Goal: Task Accomplishment & Management: Use online tool/utility

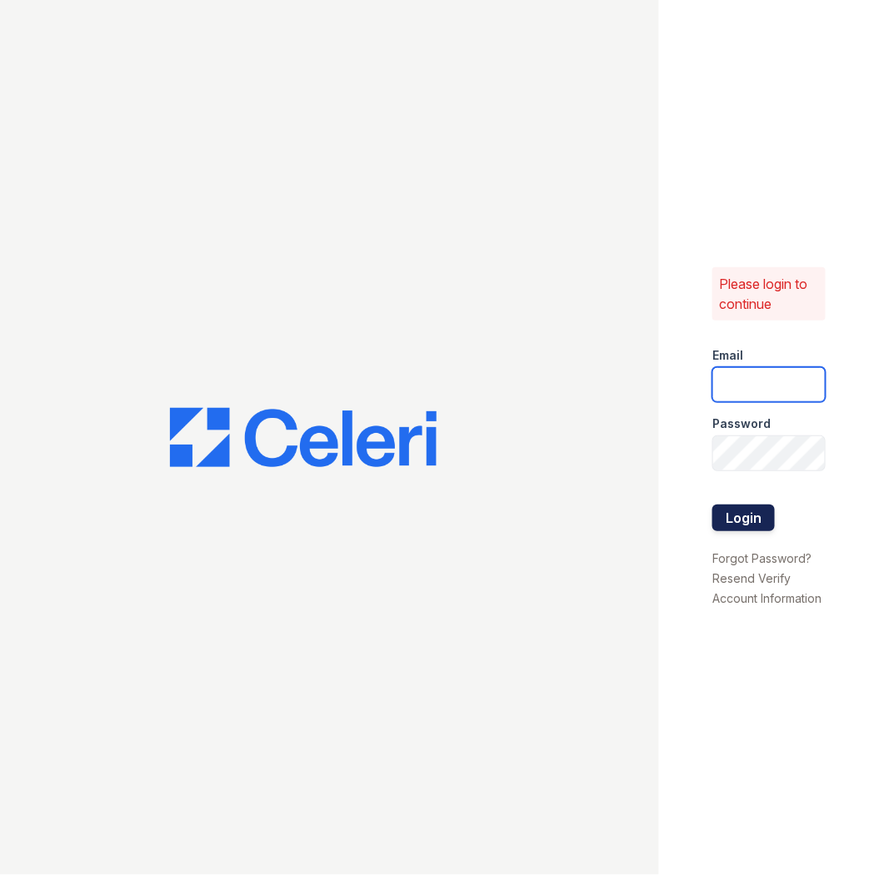
type input "marion1@cafmanagement.com"
click at [736, 520] on button "Login" at bounding box center [743, 518] width 62 height 27
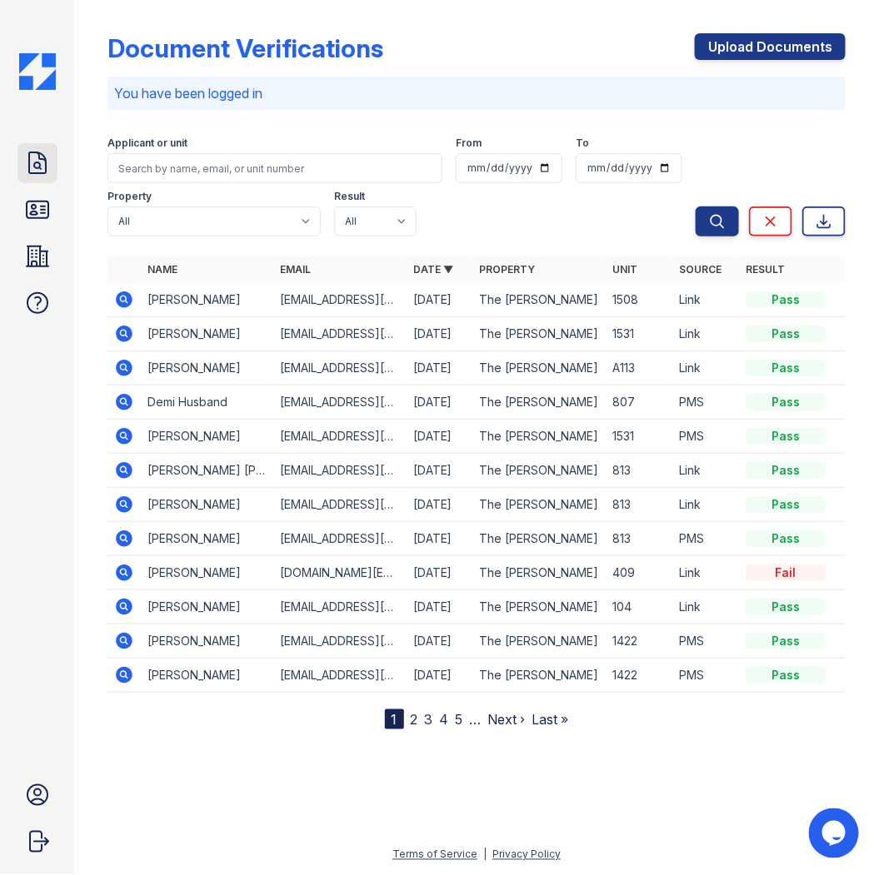
click at [33, 162] on icon at bounding box center [37, 163] width 27 height 27
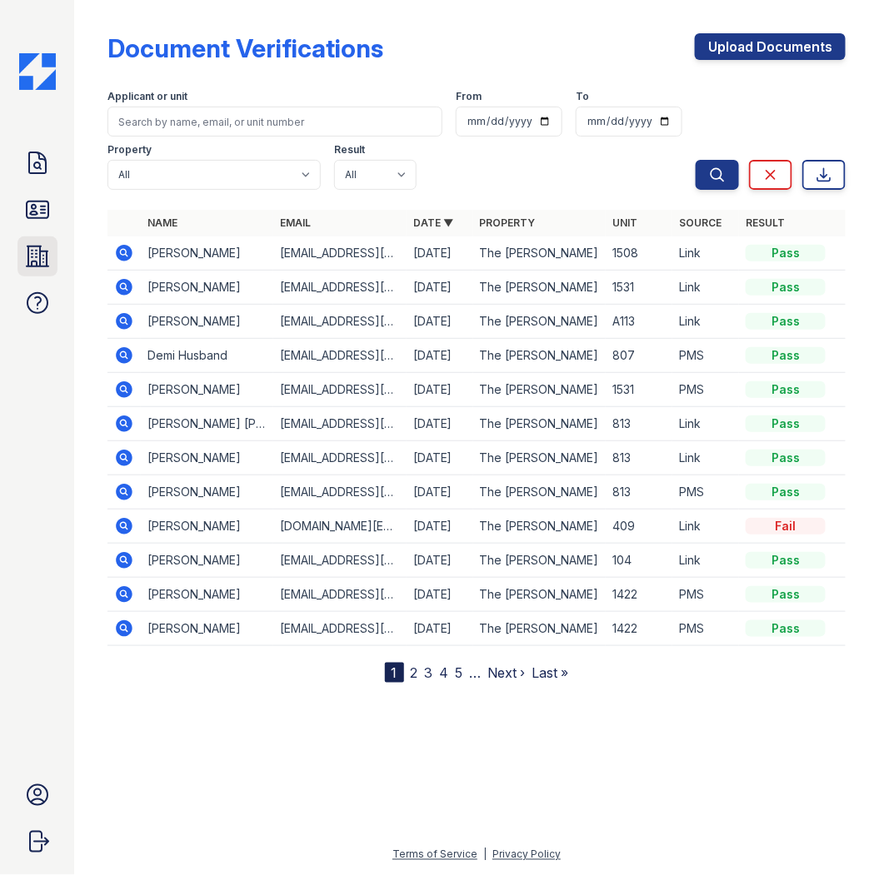
click at [36, 254] on icon at bounding box center [38, 257] width 22 height 20
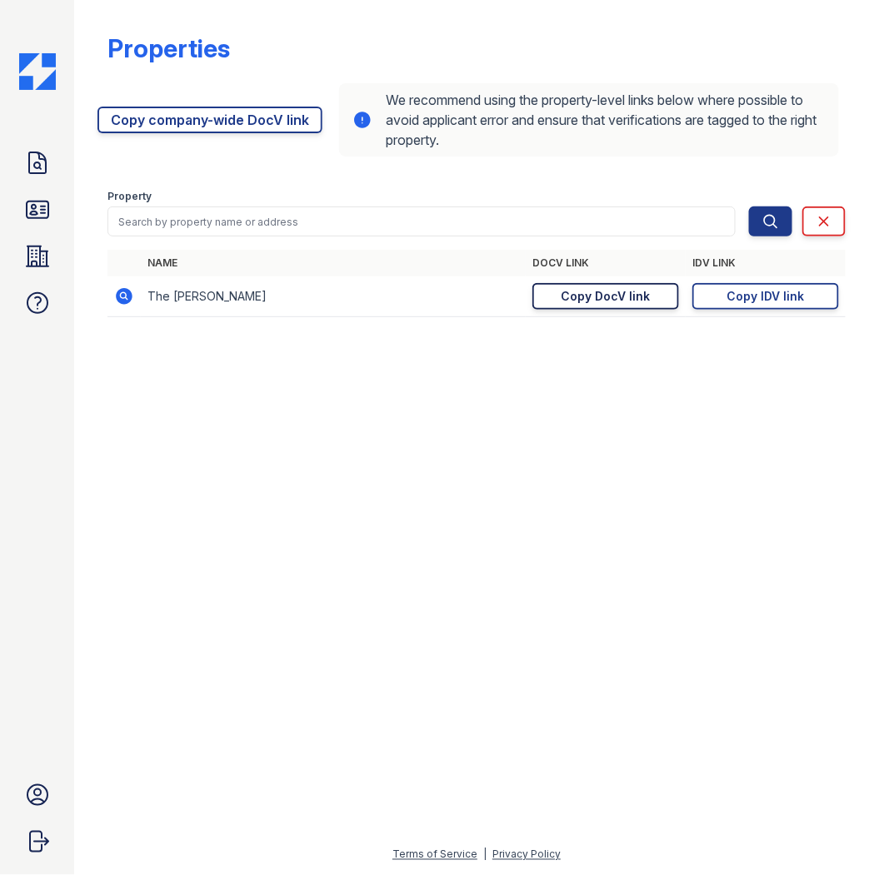
click at [634, 296] on div "Copy DocV link" at bounding box center [605, 296] width 89 height 17
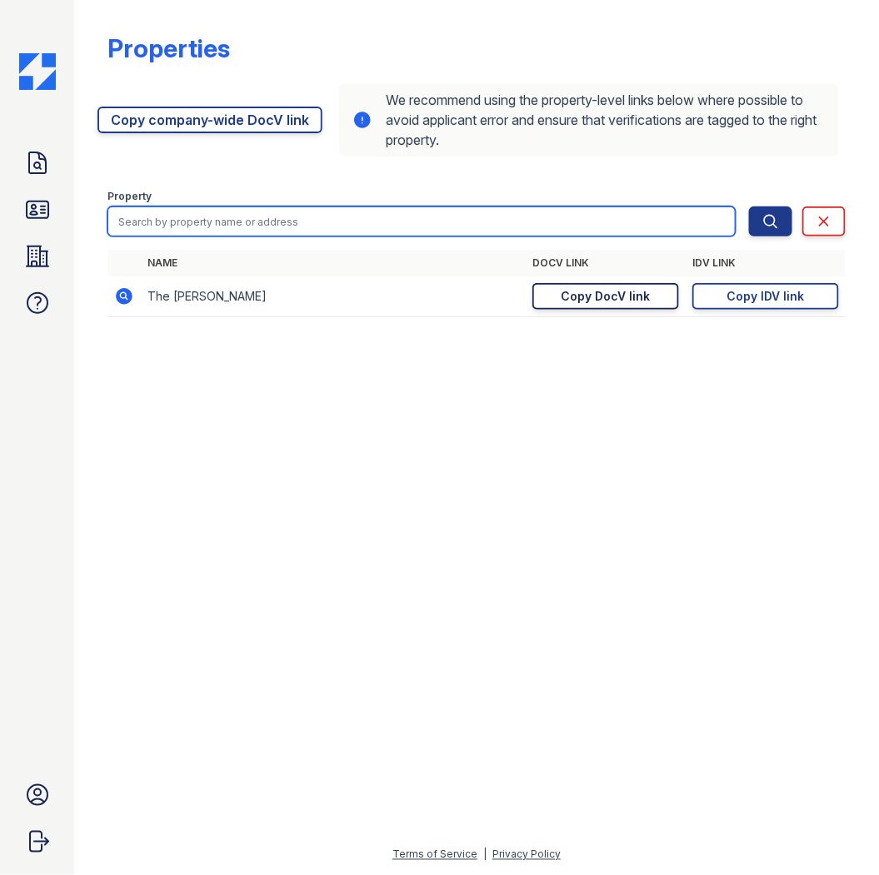
click at [176, 222] on input "search" at bounding box center [421, 222] width 628 height 30
type input "outlaw"
click at [749, 207] on button "Search" at bounding box center [770, 222] width 43 height 30
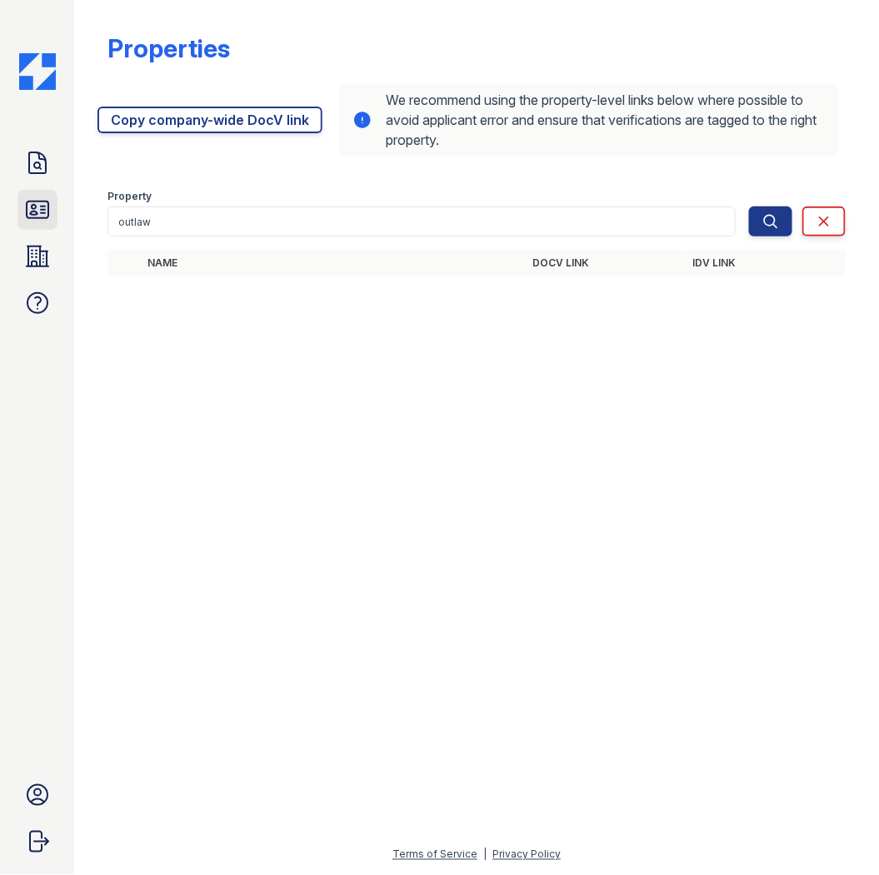
click at [36, 212] on icon at bounding box center [38, 210] width 22 height 17
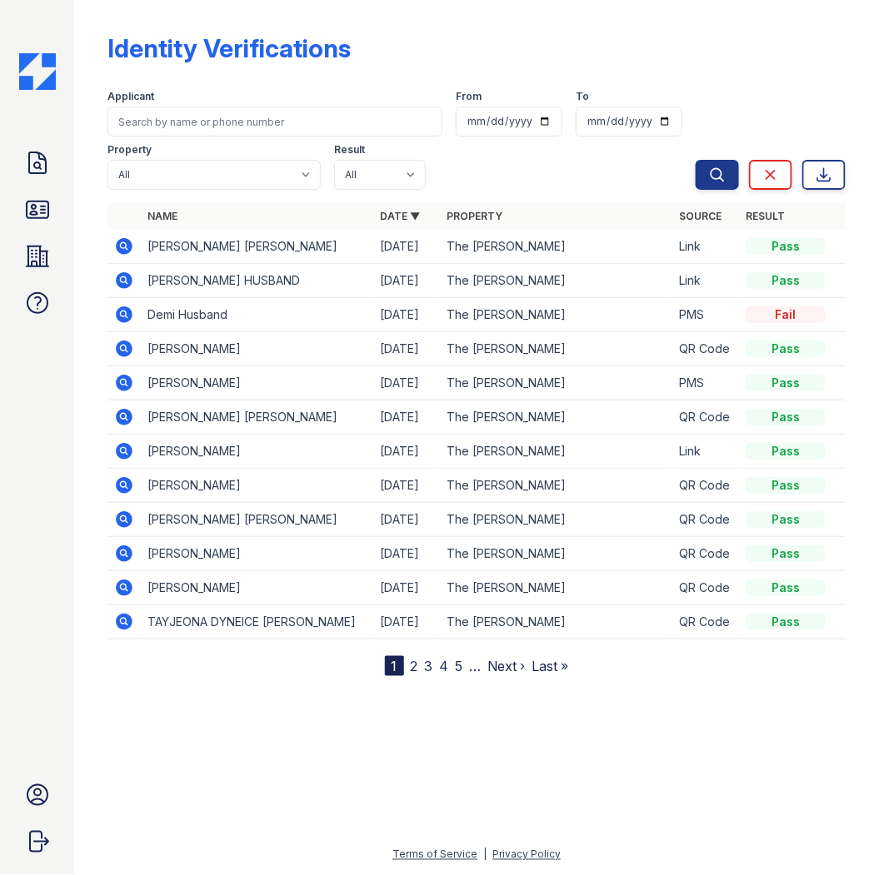
click at [43, 264] on icon at bounding box center [37, 256] width 27 height 27
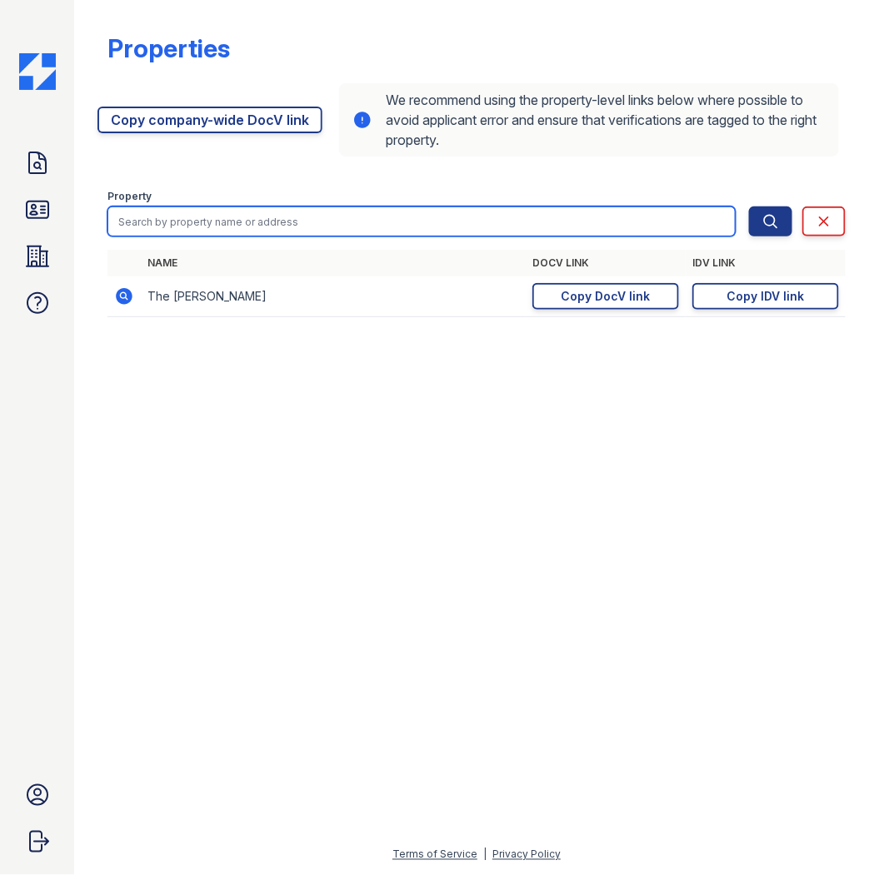
click at [163, 228] on input "search" at bounding box center [421, 222] width 628 height 30
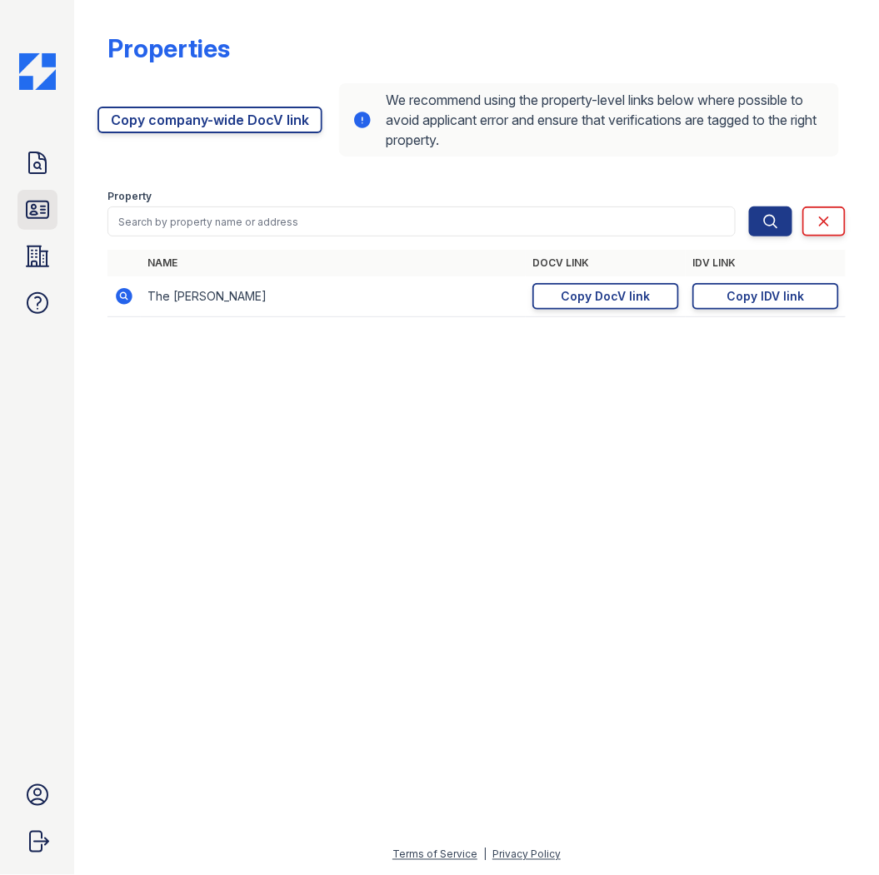
click at [36, 205] on icon at bounding box center [37, 210] width 27 height 27
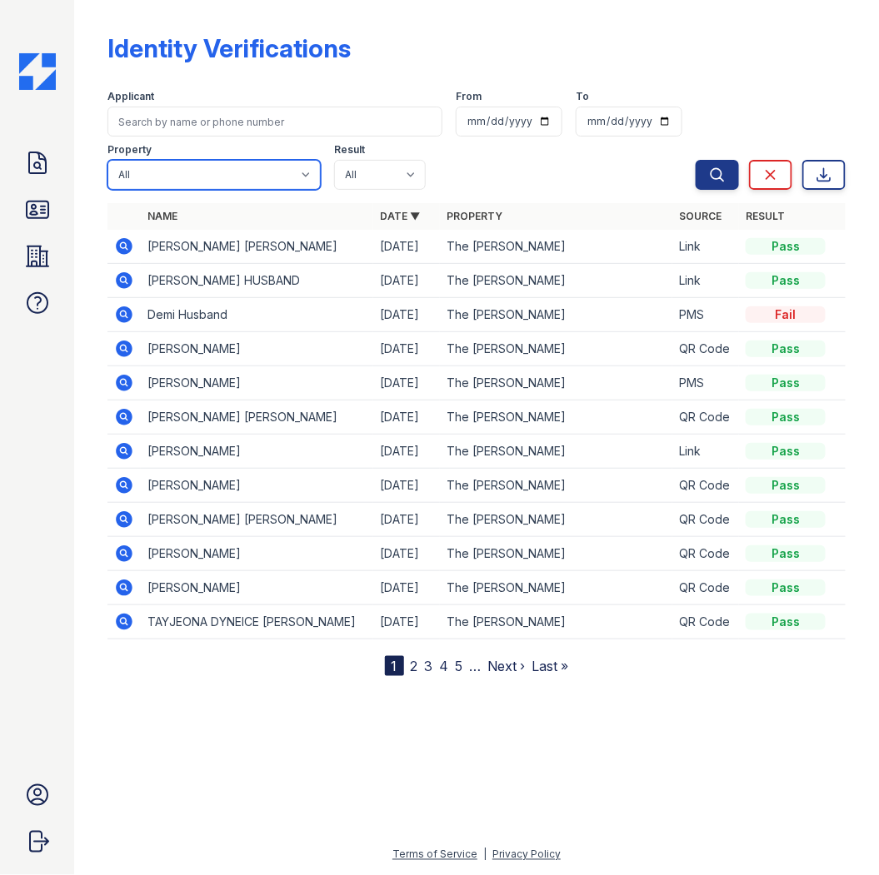
click at [192, 168] on select "All The [PERSON_NAME]" at bounding box center [213, 175] width 213 height 30
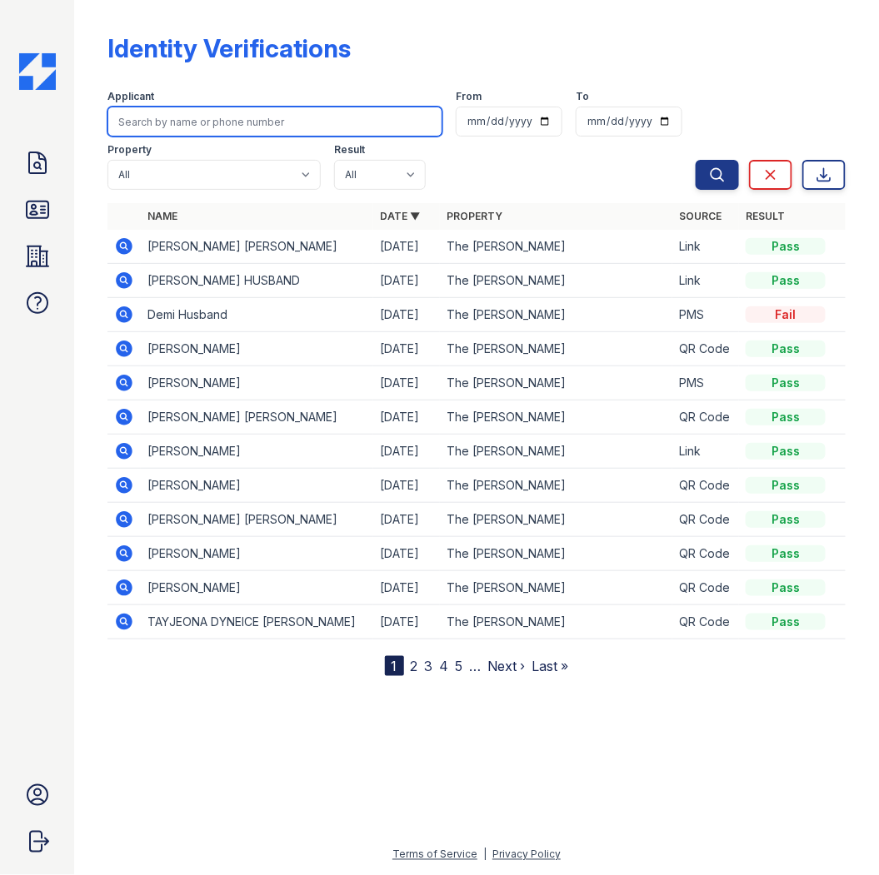
click at [186, 123] on input "search" at bounding box center [274, 122] width 335 height 30
type input "outlaw"
click at [695, 160] on button "Search" at bounding box center [716, 175] width 43 height 30
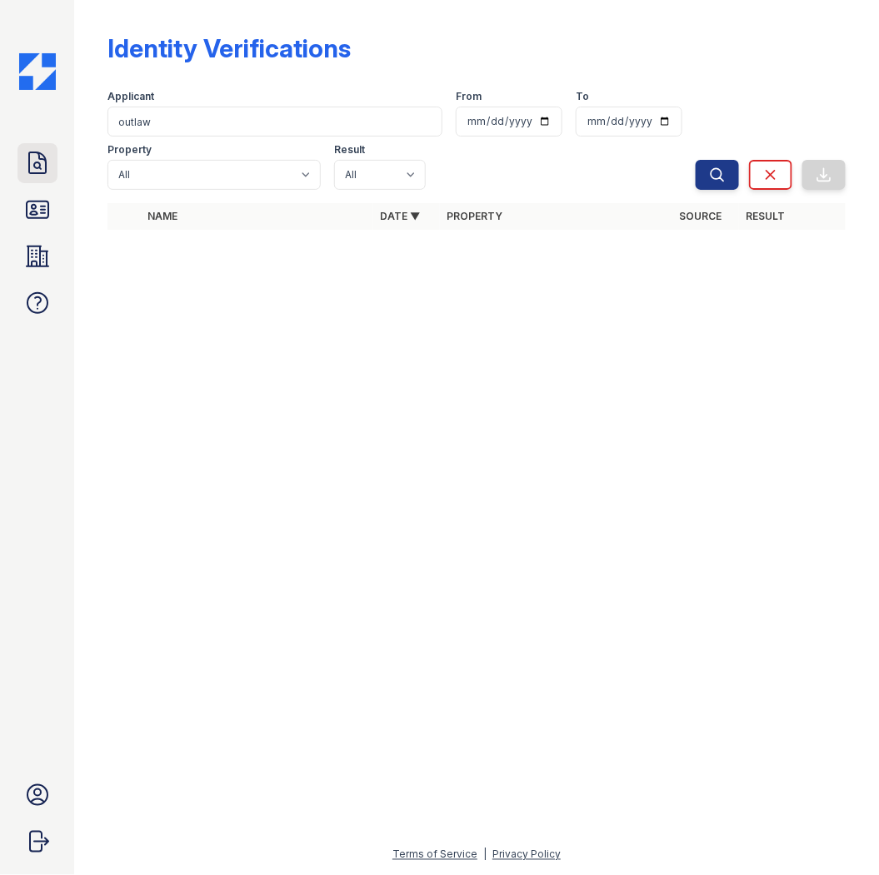
click at [42, 171] on icon at bounding box center [37, 163] width 27 height 27
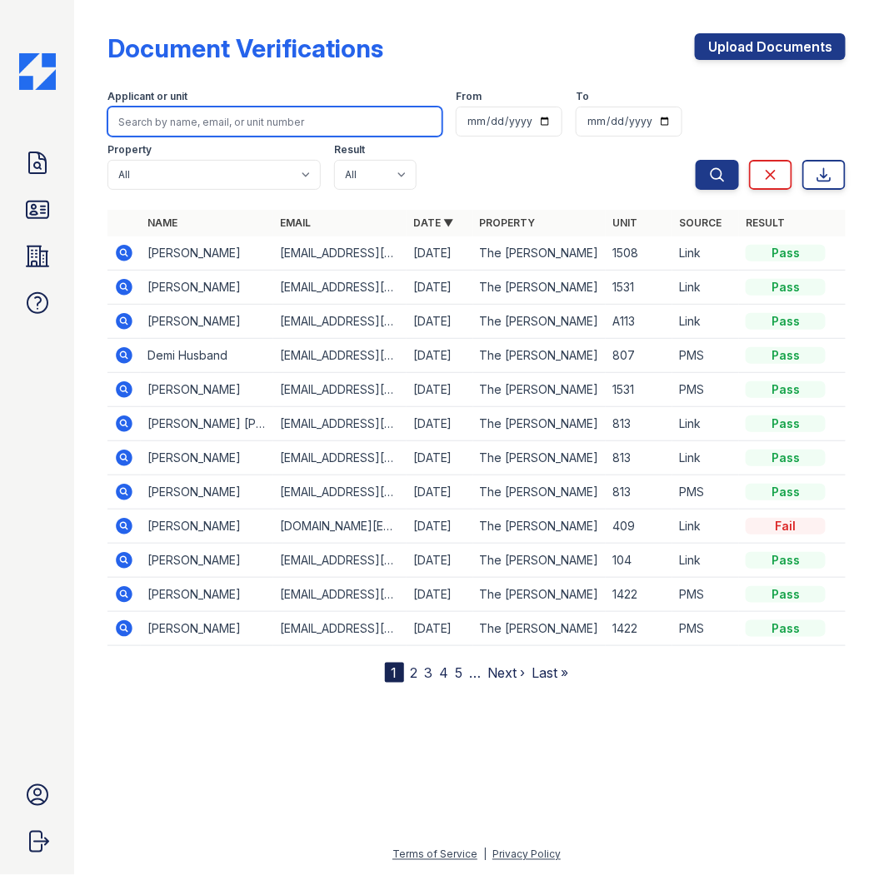
click at [181, 117] on input "search" at bounding box center [274, 122] width 335 height 30
type input "outlaw"
click at [695, 160] on button "Search" at bounding box center [716, 175] width 43 height 30
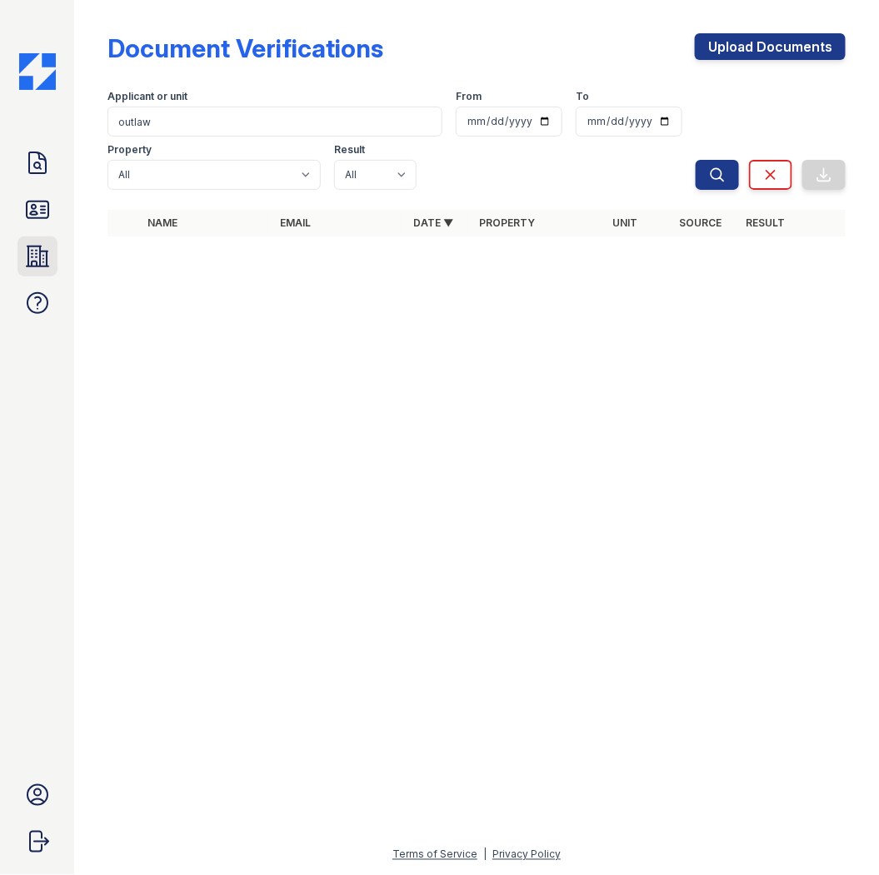
click at [22, 252] on link "Properties" at bounding box center [37, 257] width 40 height 40
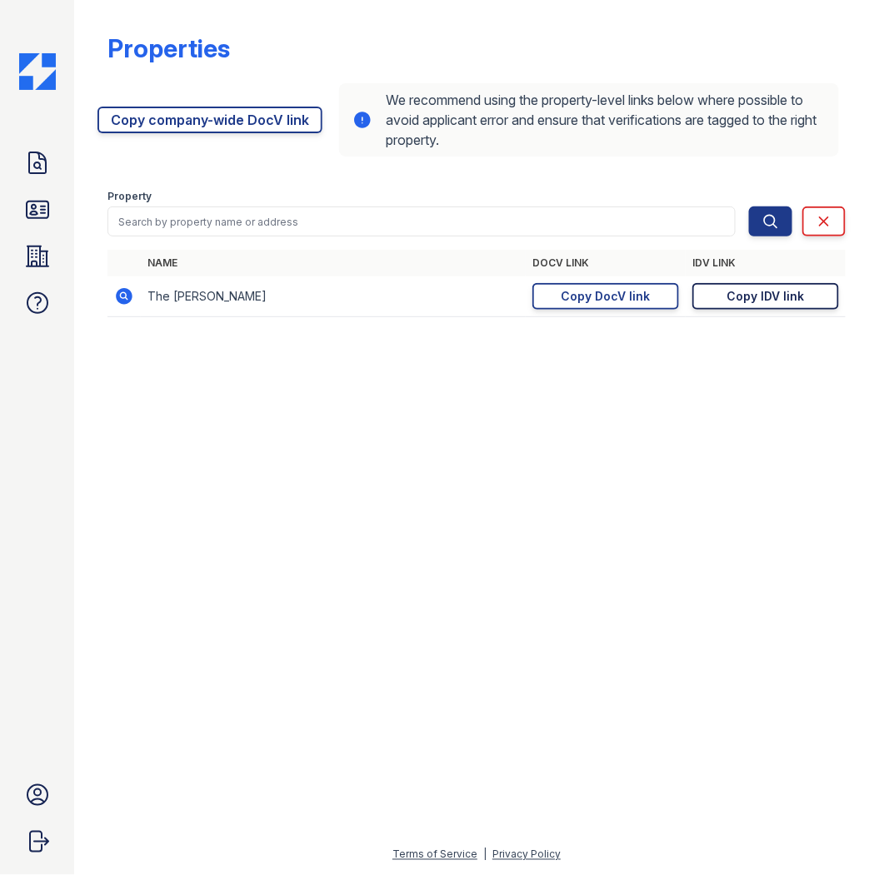
click at [751, 296] on div "Copy IDV link" at bounding box center [765, 296] width 77 height 17
click at [34, 162] on icon at bounding box center [37, 163] width 27 height 27
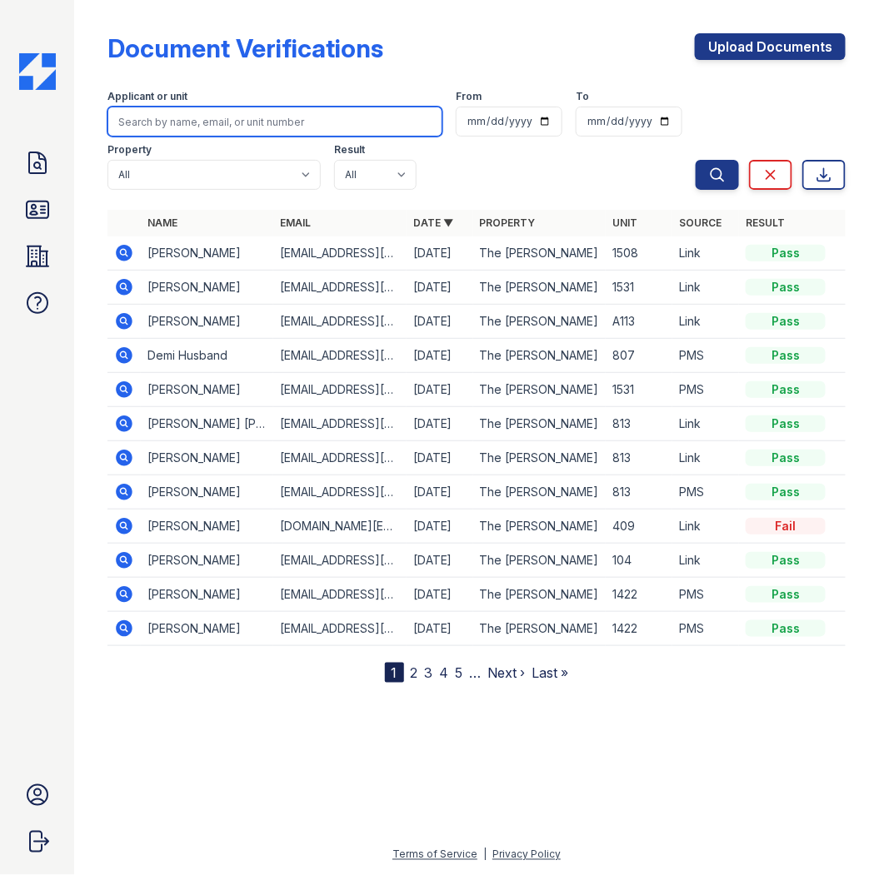
click at [206, 131] on input "search" at bounding box center [274, 122] width 335 height 30
type input "rayo"
click at [695, 160] on button "Search" at bounding box center [716, 175] width 43 height 30
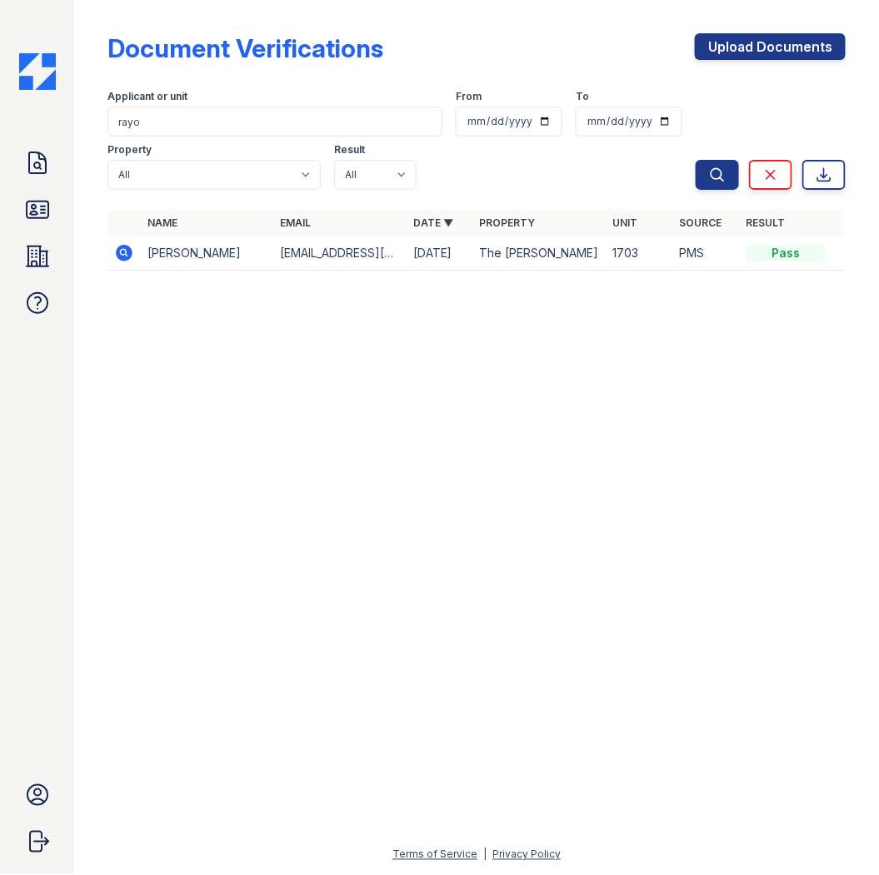
click at [125, 253] on icon at bounding box center [124, 253] width 20 height 20
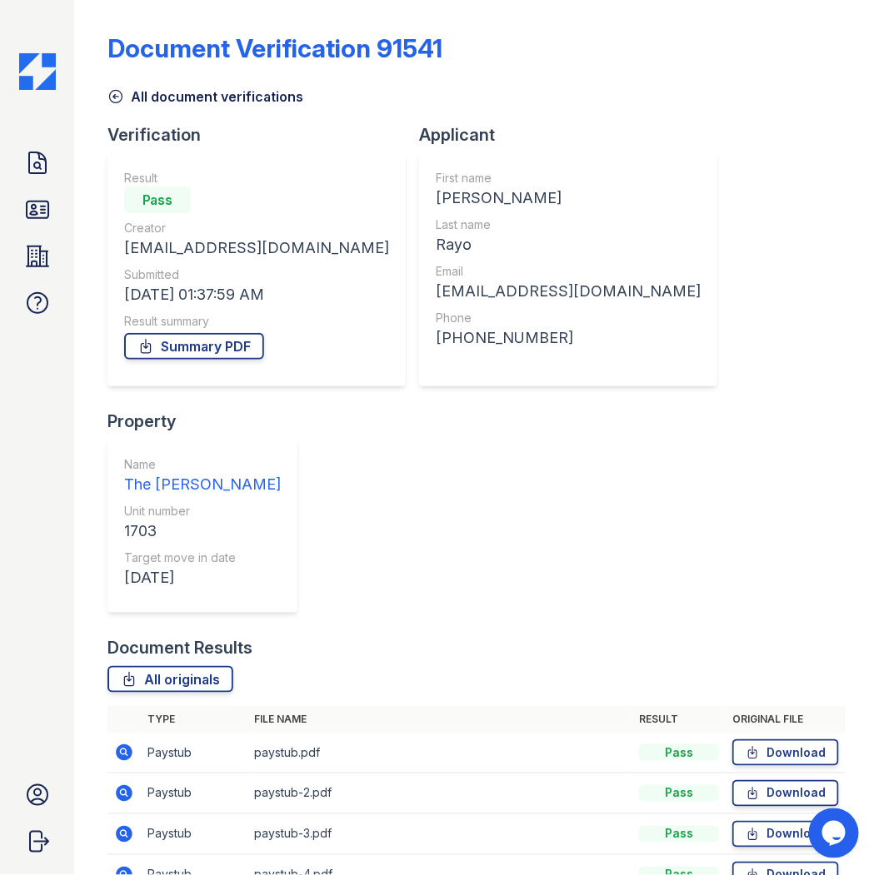
click at [119, 745] on icon at bounding box center [124, 753] width 17 height 17
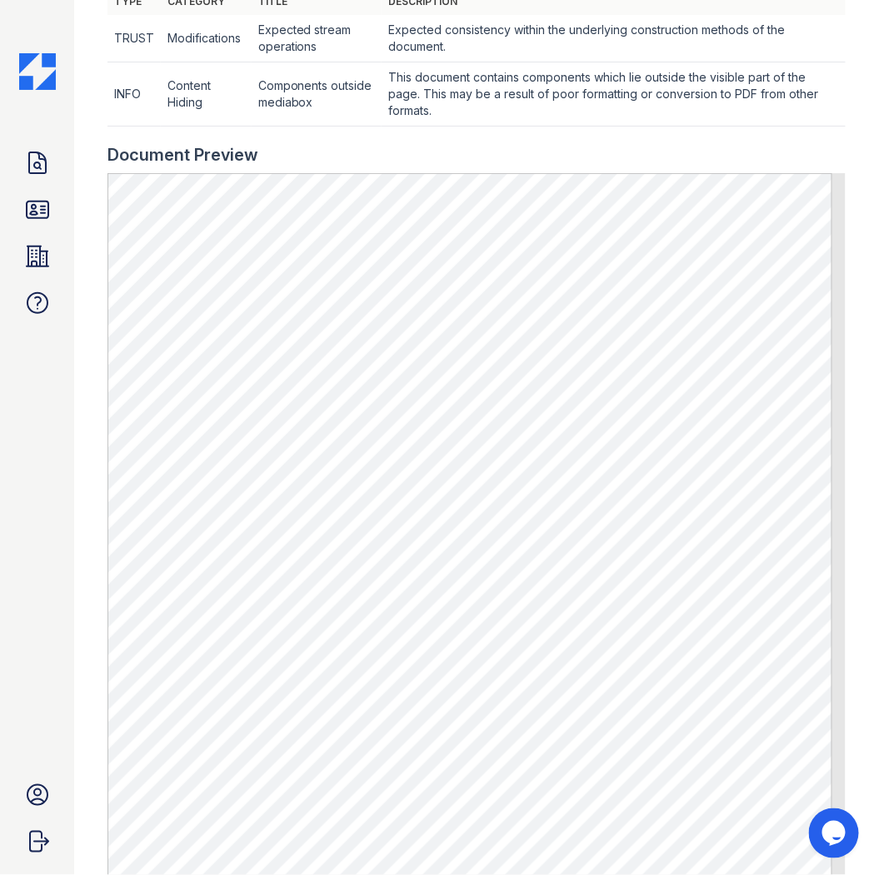
scroll to position [808, 0]
